Goal: Complete application form: Complete application form

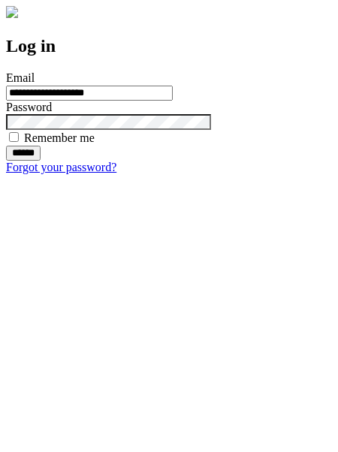
type input "**********"
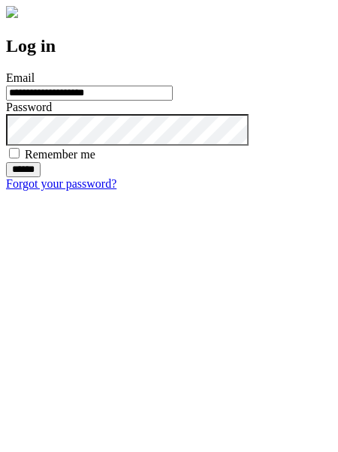
click at [41, 177] on input "******" at bounding box center [23, 169] width 35 height 15
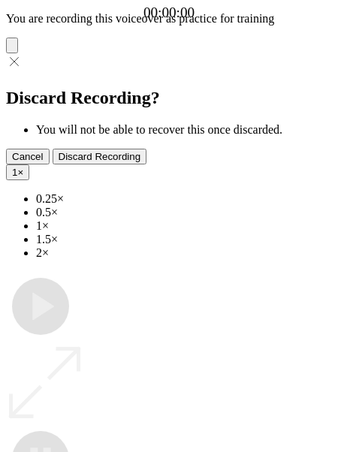
type input "**********"
